Goal: Transaction & Acquisition: Book appointment/travel/reservation

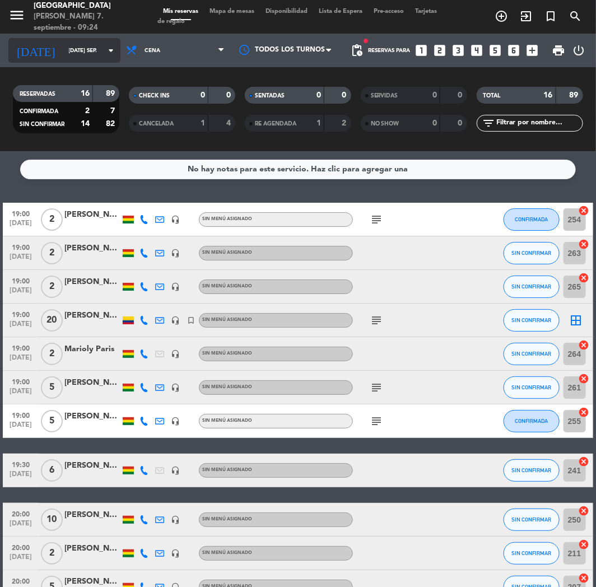
click at [92, 47] on input "[DATE] sep." at bounding box center [101, 50] width 76 height 17
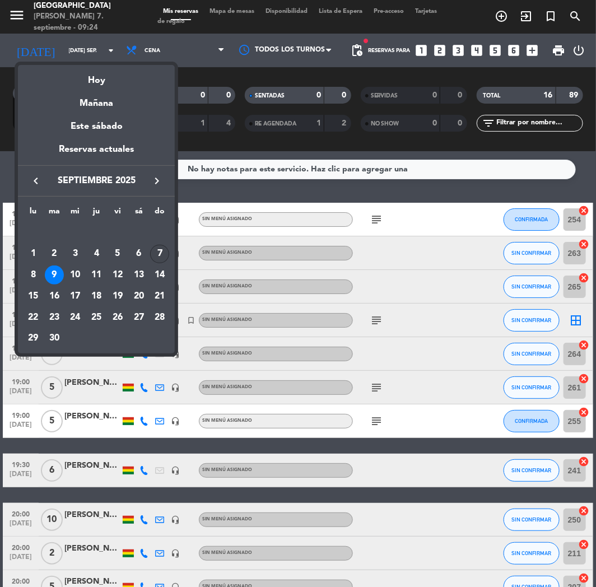
click at [159, 251] on div "7" at bounding box center [159, 254] width 19 height 19
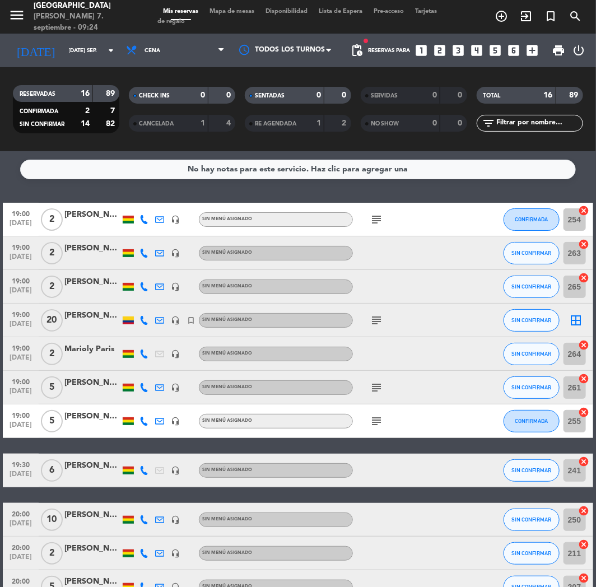
type input "dom. [DATE]"
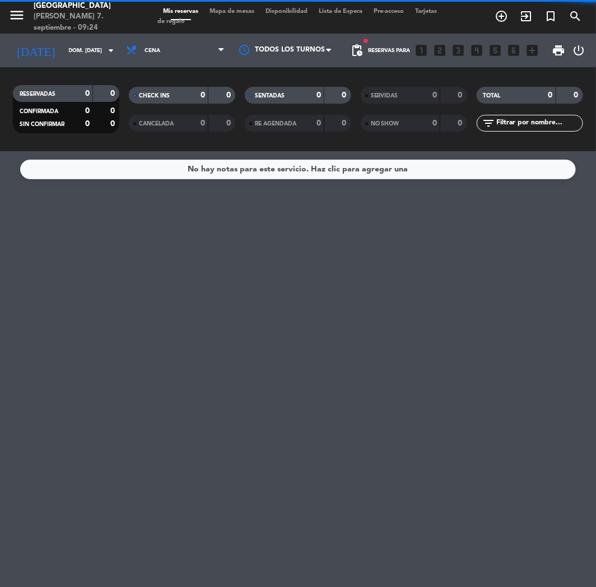
click at [164, 57] on span "Cena" at bounding box center [176, 50] width 110 height 25
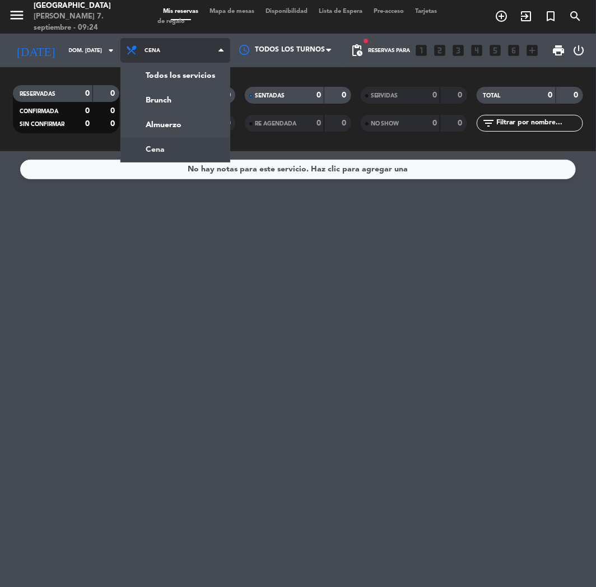
click at [164, 57] on span "Cena" at bounding box center [176, 50] width 110 height 25
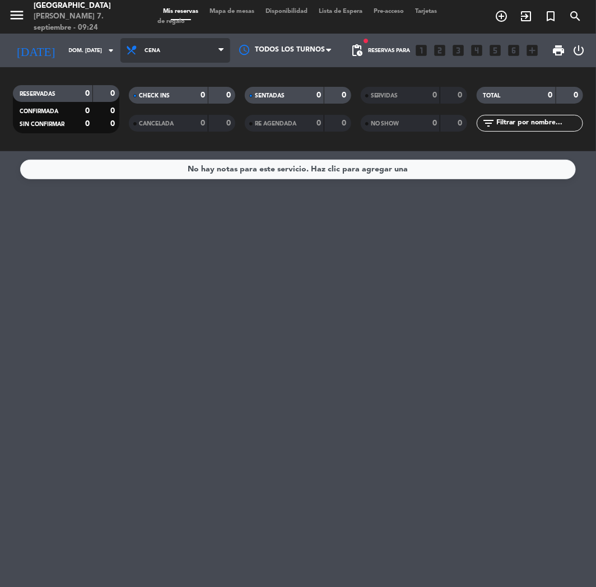
click at [164, 57] on span "Cena" at bounding box center [176, 50] width 110 height 25
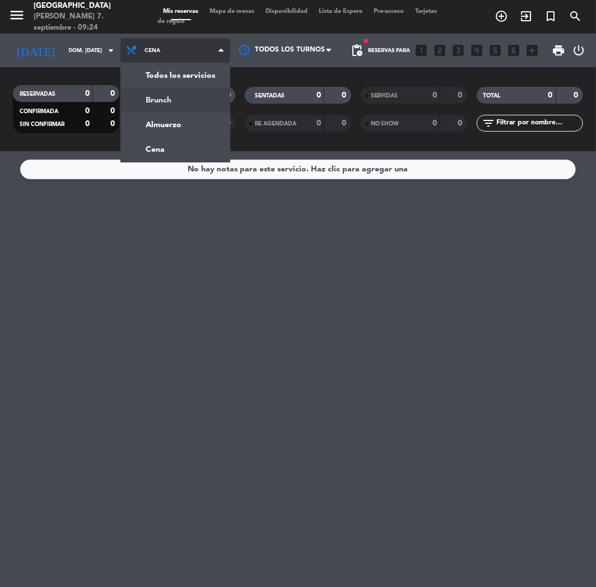
click at [168, 91] on div "menu [GEOGRAPHIC_DATA][PERSON_NAME] 7. septiembre - 09:24 Mis reservas Mapa de …" at bounding box center [298, 75] width 596 height 151
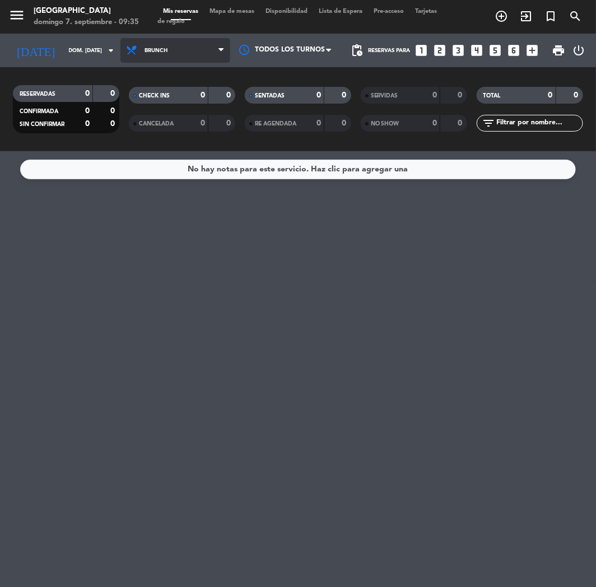
click at [181, 44] on span "Brunch" at bounding box center [176, 50] width 110 height 25
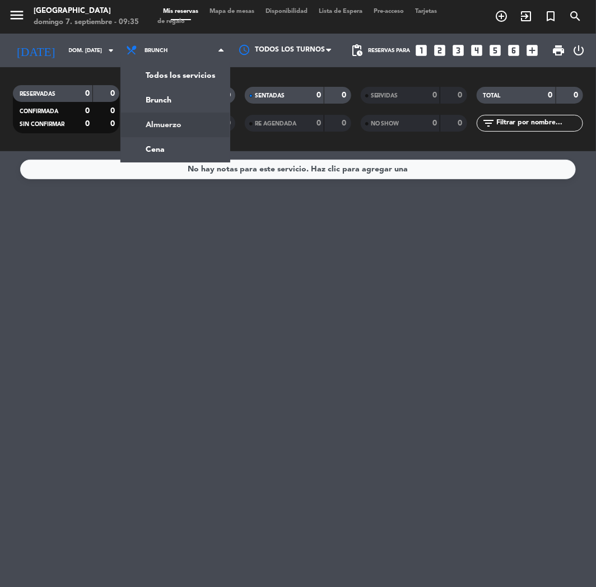
click at [66, 295] on div "No hay notas para este servicio. Haz clic para agregar una" at bounding box center [298, 369] width 596 height 436
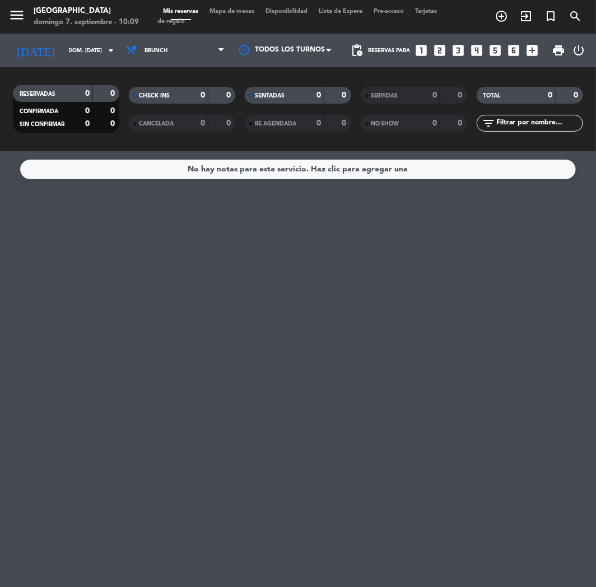
click at [525, 53] on div "Reservas para looks_one looks_two looks_3 looks_4 looks_5 looks_6 add_box" at bounding box center [456, 51] width 175 height 34
click at [530, 48] on icon "add_box" at bounding box center [533, 50] width 15 height 15
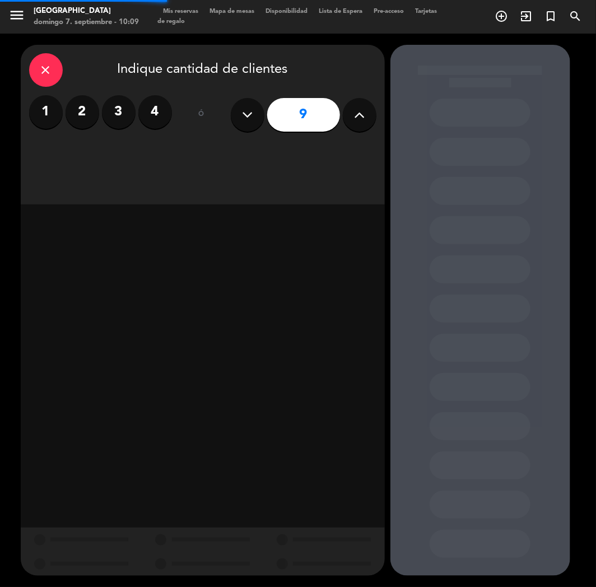
click at [359, 120] on icon at bounding box center [359, 114] width 11 height 17
type input "10"
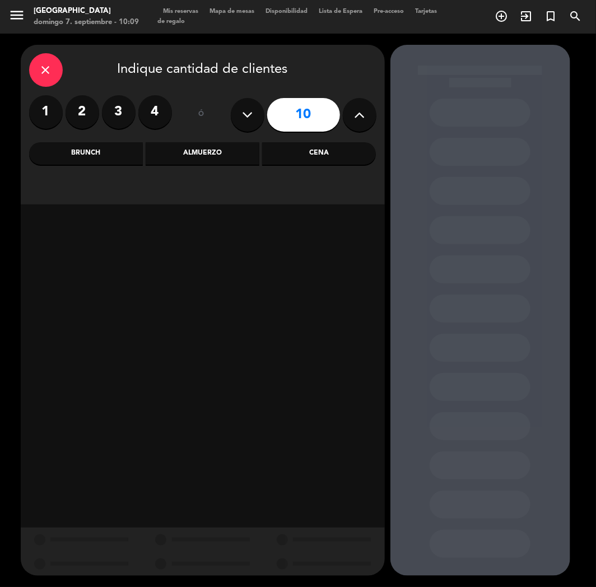
click at [312, 151] on div "Cena" at bounding box center [319, 153] width 114 height 22
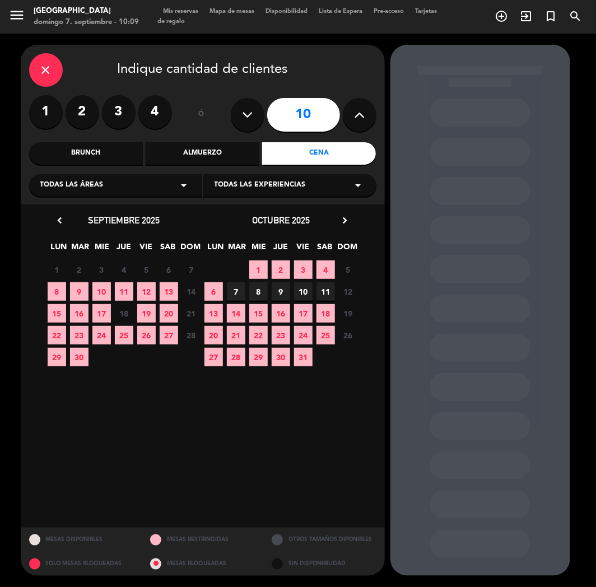
click at [104, 291] on span "10" at bounding box center [101, 291] width 18 height 18
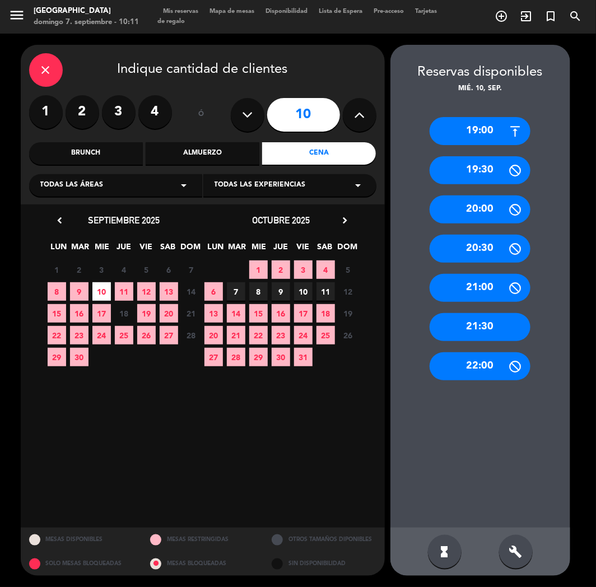
click at [448, 127] on div "19:00" at bounding box center [480, 131] width 101 height 28
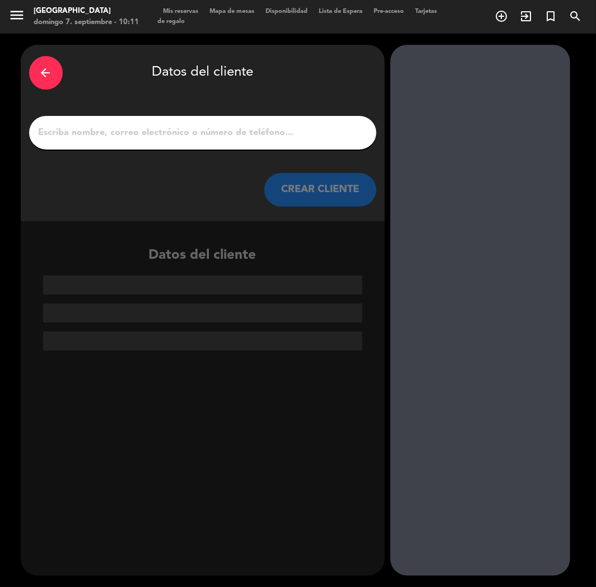
click at [176, 127] on input "1" at bounding box center [203, 133] width 331 height 16
paste input "Cataleya [PERSON_NAME]"
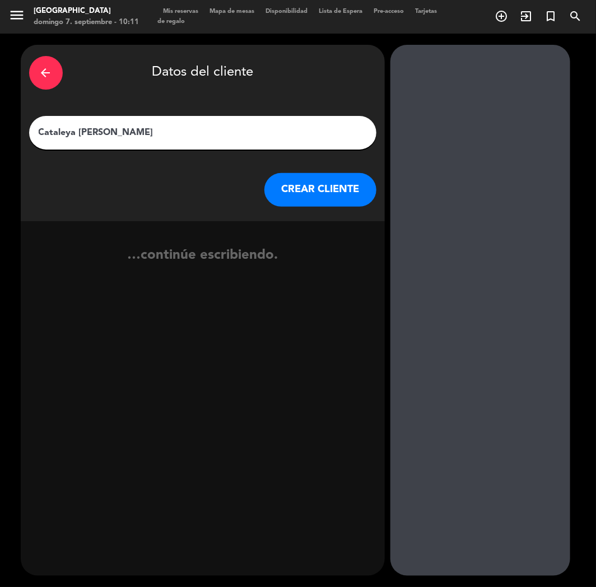
type input "Cataleya [PERSON_NAME]"
click at [279, 185] on button "CREAR CLIENTE" at bounding box center [321, 190] width 112 height 34
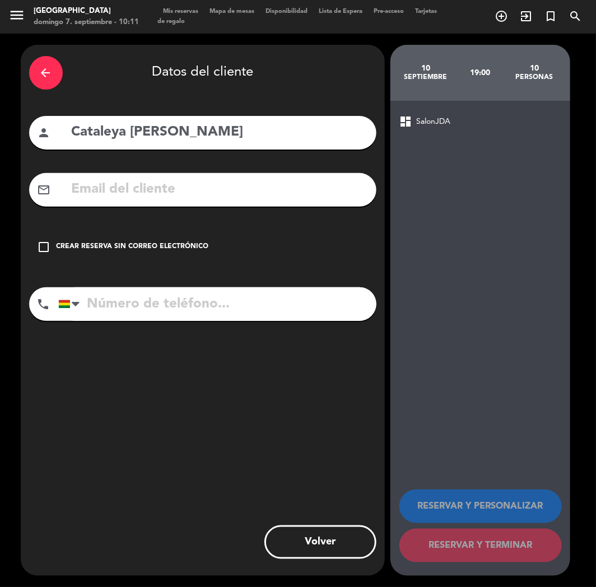
paste input "[EMAIL_ADDRESS][DOMAIN_NAME]"
click at [160, 189] on input "[EMAIL_ADDRESS][DOMAIN_NAME]" at bounding box center [220, 189] width 298 height 23
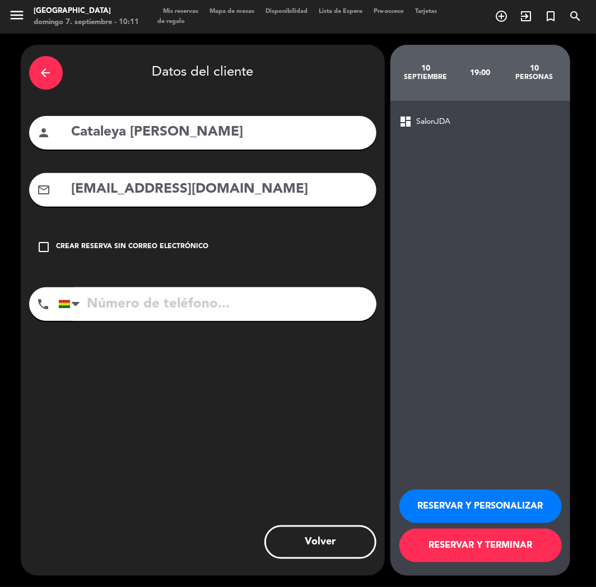
type input "[EMAIL_ADDRESS][DOMAIN_NAME]"
paste input "[PHONE_NUMBER]"
click at [147, 309] on input "[PHONE_NUMBER]" at bounding box center [217, 305] width 318 height 34
type input "[PHONE_NUMBER]"
click at [435, 524] on div "RESERVAR Y PERSONALIZAR RESERVAR Y TERMINAR" at bounding box center [481, 521] width 162 height 110
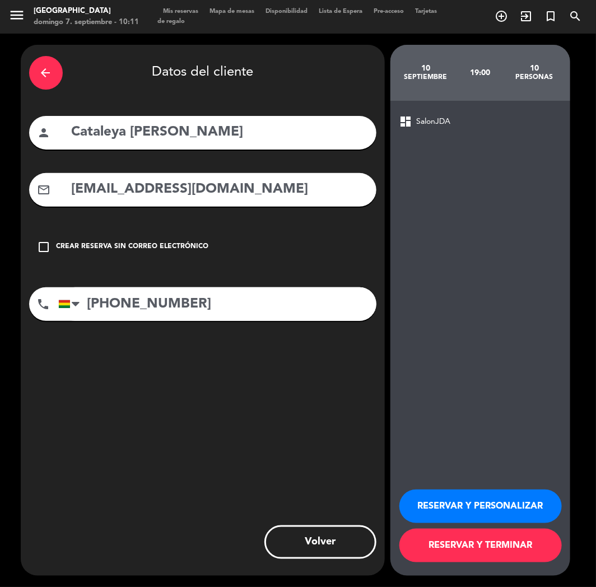
click at [438, 511] on button "RESERVAR Y PERSONALIZAR" at bounding box center [481, 507] width 163 height 34
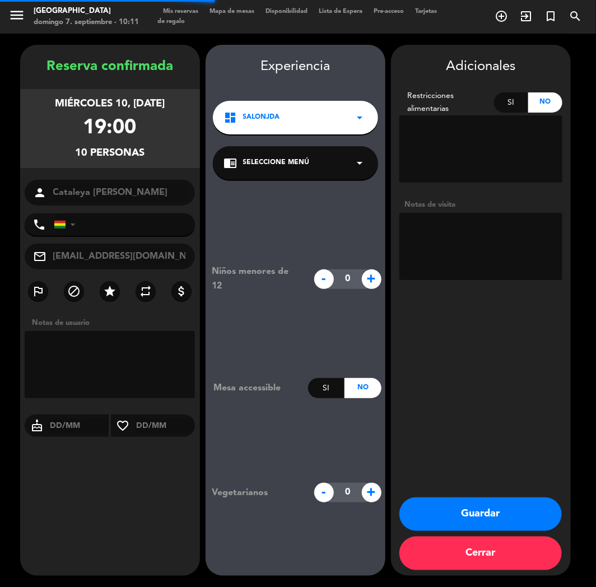
type input "[PHONE_NUMBER]"
click at [430, 237] on textarea at bounding box center [481, 246] width 163 height 67
type textarea "CUMPLE"
click at [429, 354] on div "Adicionales Restricciones alimentarias Si No Notas de visita Guardar Cerrar" at bounding box center [481, 310] width 180 height 531
click at [475, 508] on button "Guardar" at bounding box center [481, 515] width 163 height 34
